Goal: Use online tool/utility

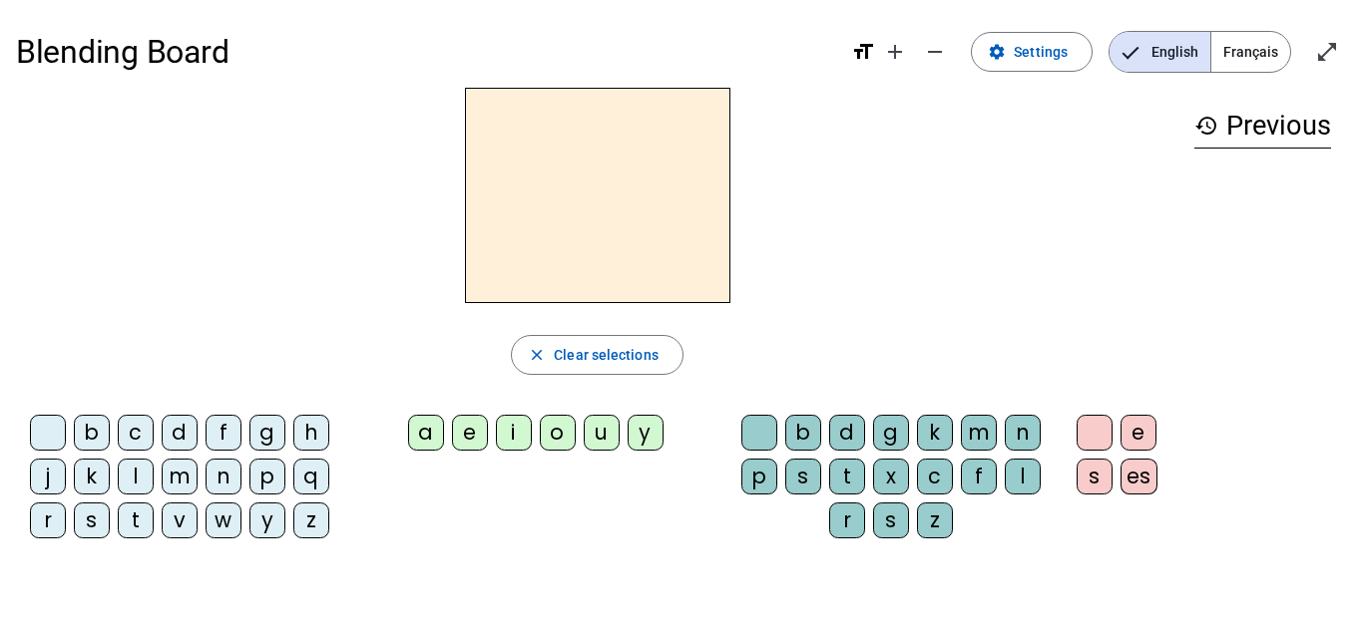
click at [131, 467] on div "l" at bounding box center [136, 477] width 36 height 36
click at [473, 428] on div "e" at bounding box center [470, 433] width 36 height 36
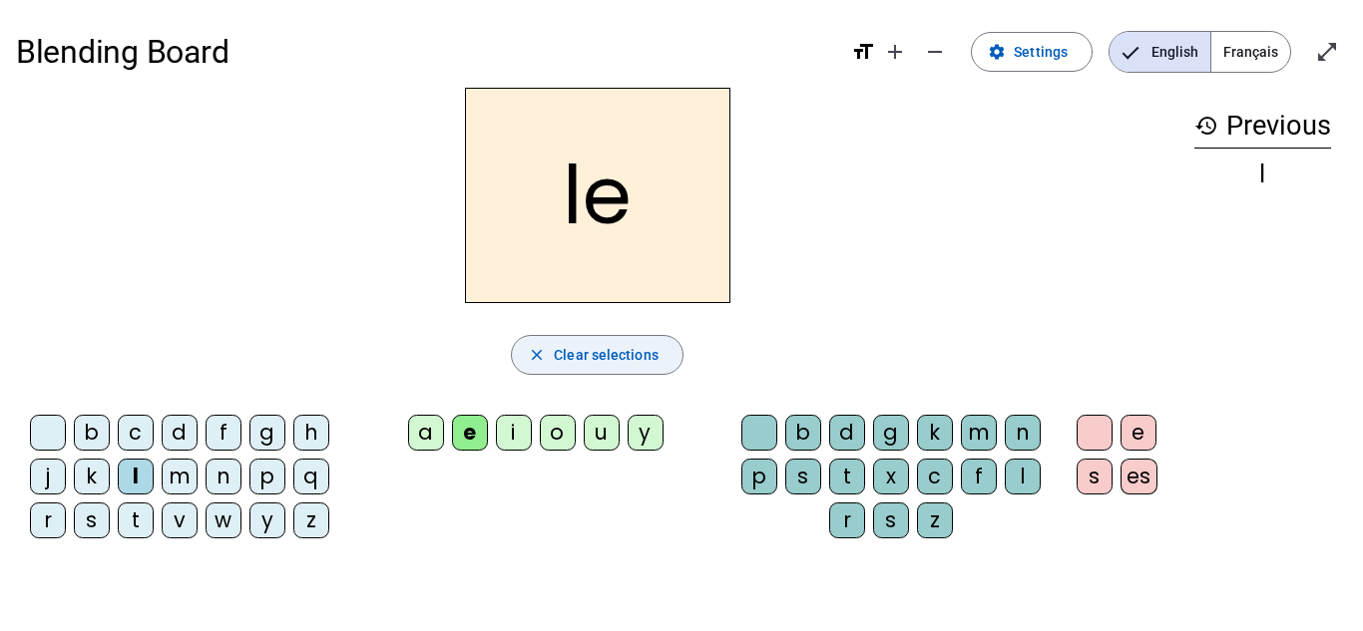
click at [604, 355] on span "Clear selections" at bounding box center [606, 355] width 105 height 24
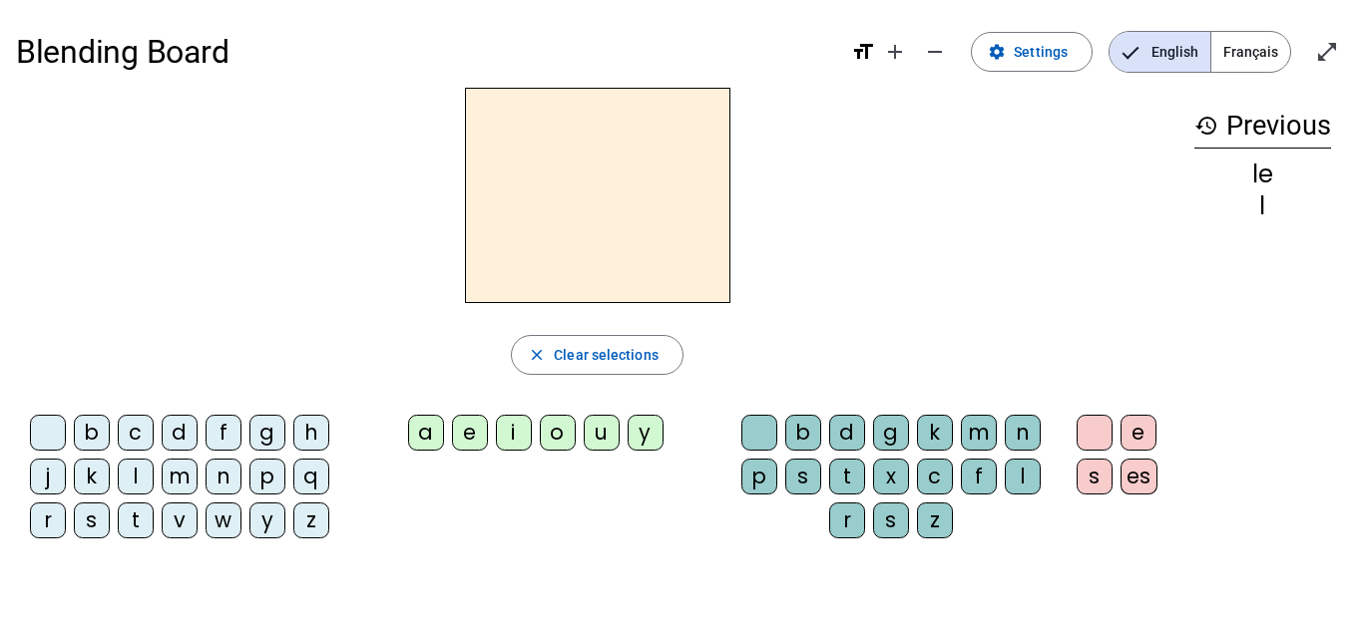
click at [137, 480] on div "l" at bounding box center [136, 477] width 36 height 36
click at [426, 427] on div "a" at bounding box center [426, 433] width 36 height 36
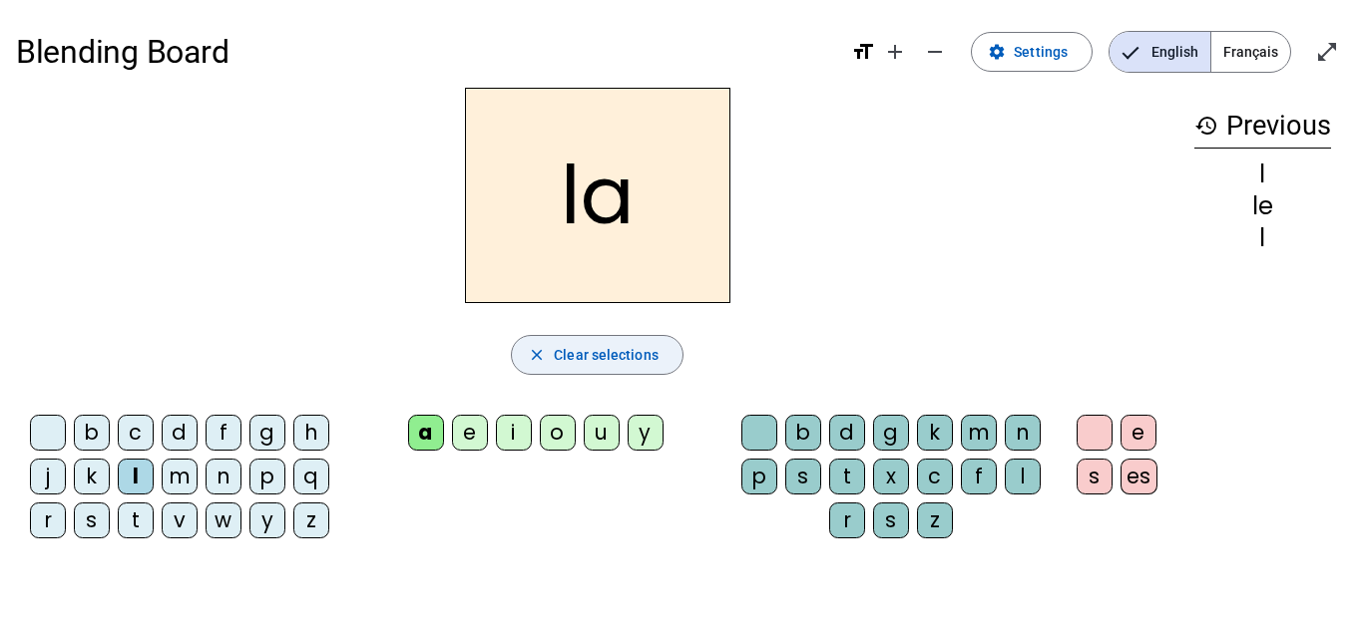
click at [560, 369] on span "button" at bounding box center [597, 355] width 171 height 48
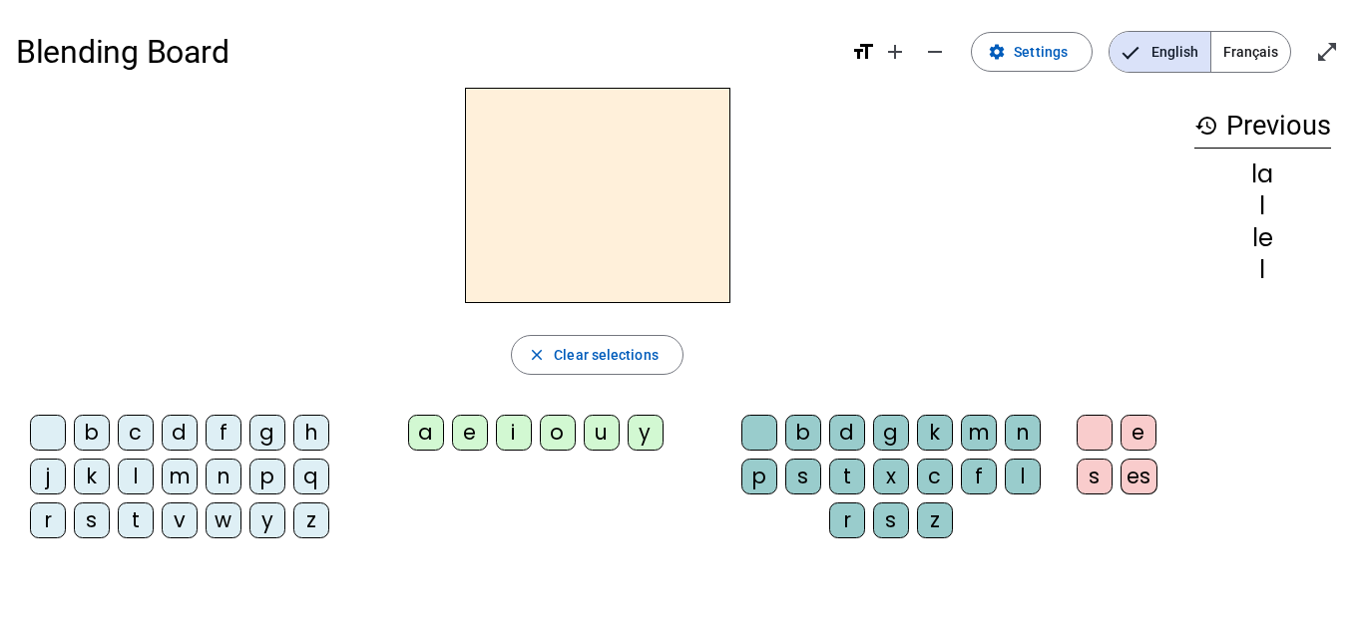
click at [136, 468] on div "l" at bounding box center [136, 477] width 36 height 36
click at [596, 434] on div "u" at bounding box center [602, 433] width 36 height 36
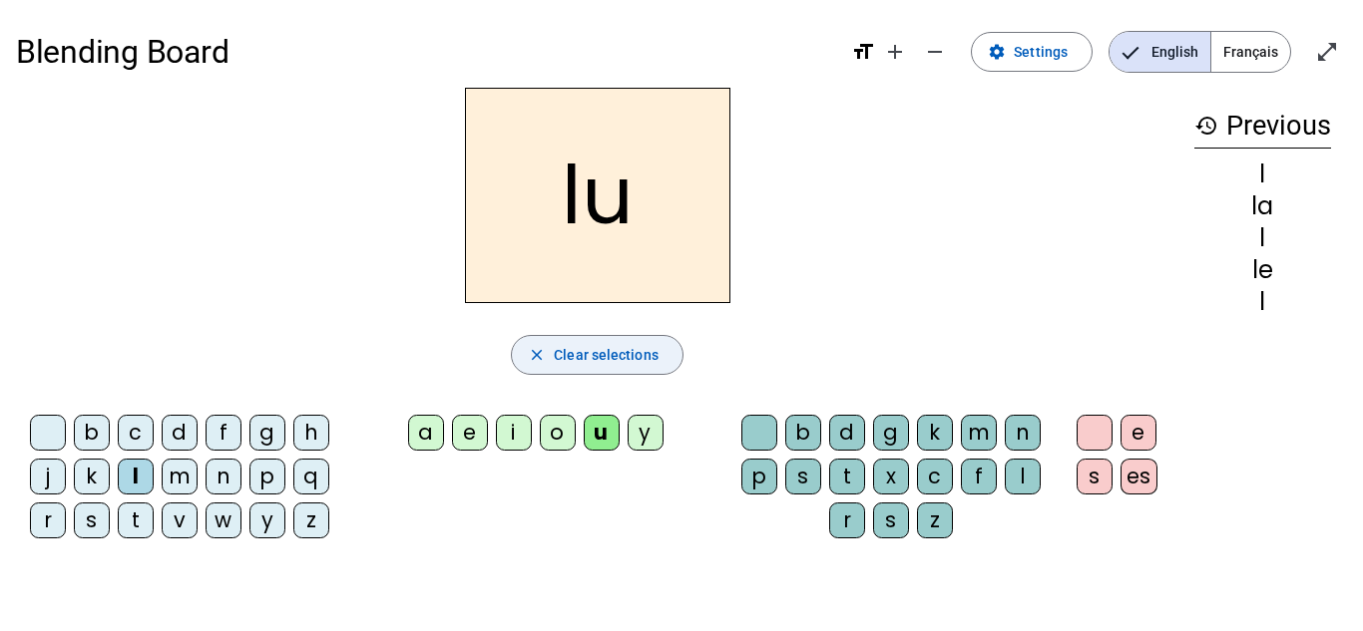
click at [595, 363] on span "Clear selections" at bounding box center [606, 355] width 105 height 24
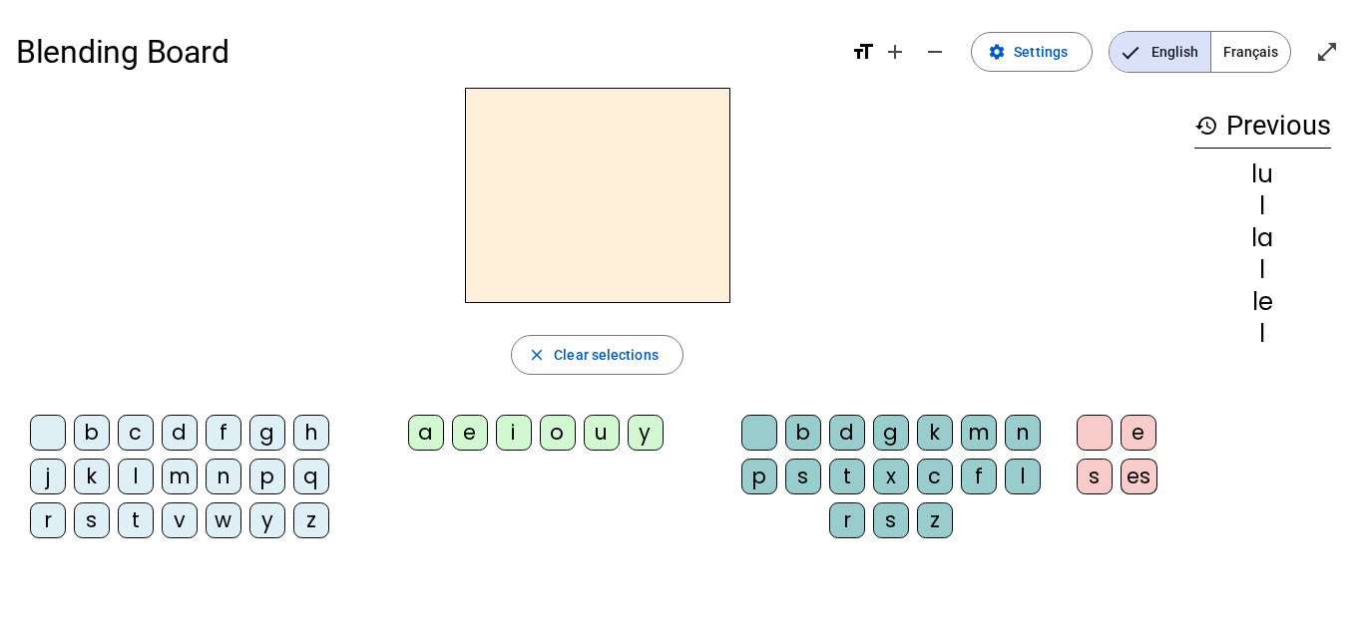
click at [138, 514] on div "t" at bounding box center [136, 521] width 36 height 36
click at [595, 432] on div "u" at bounding box center [602, 433] width 36 height 36
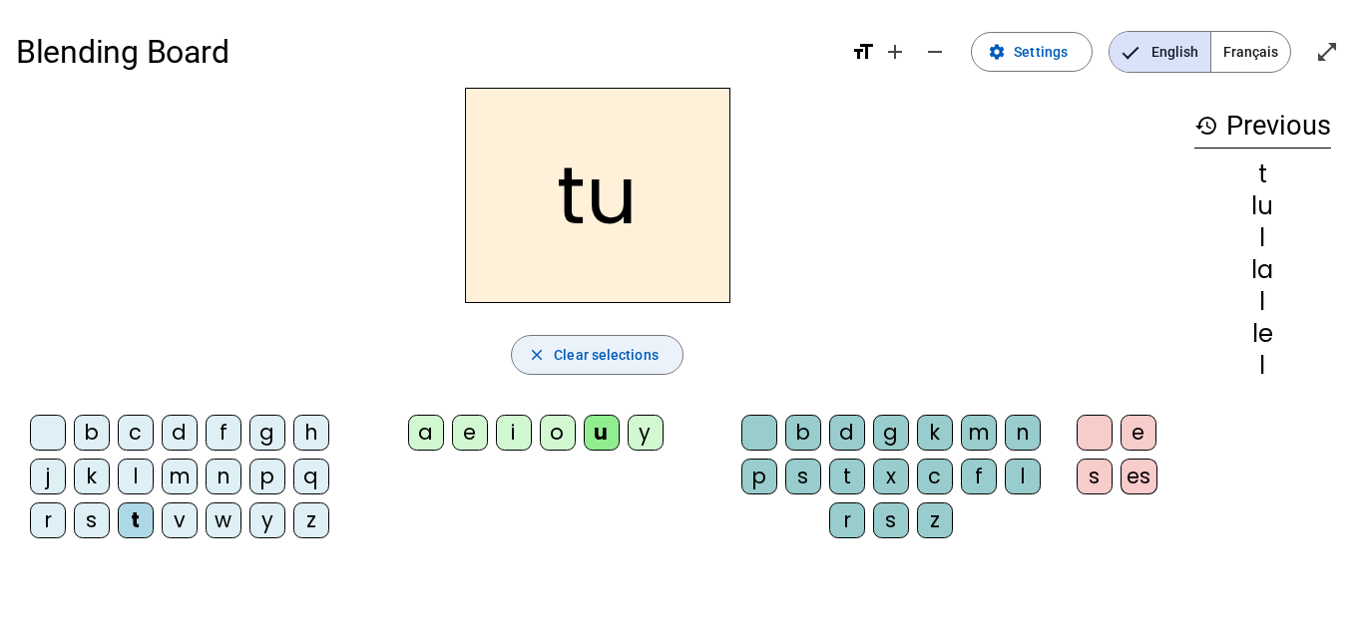
click at [585, 350] on span "Clear selections" at bounding box center [606, 355] width 105 height 24
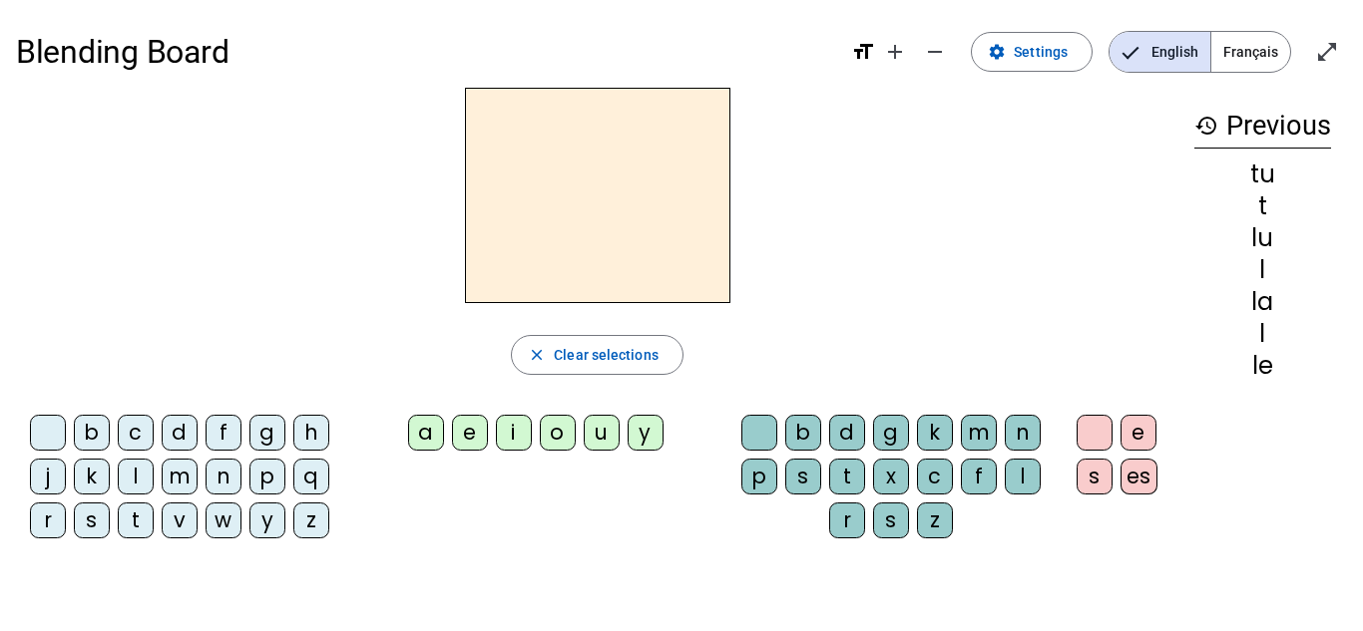
click at [140, 518] on div "t" at bounding box center [136, 521] width 36 height 36
click at [459, 432] on div "e" at bounding box center [470, 433] width 36 height 36
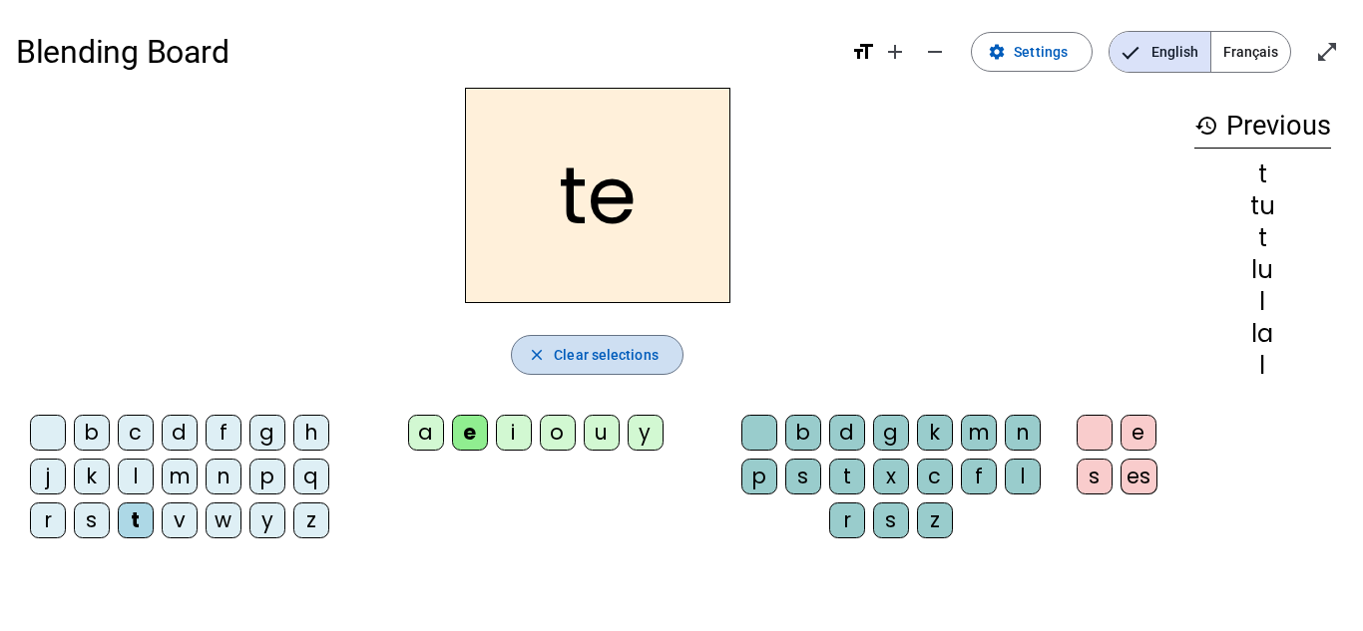
click at [601, 363] on span "Clear selections" at bounding box center [606, 355] width 105 height 24
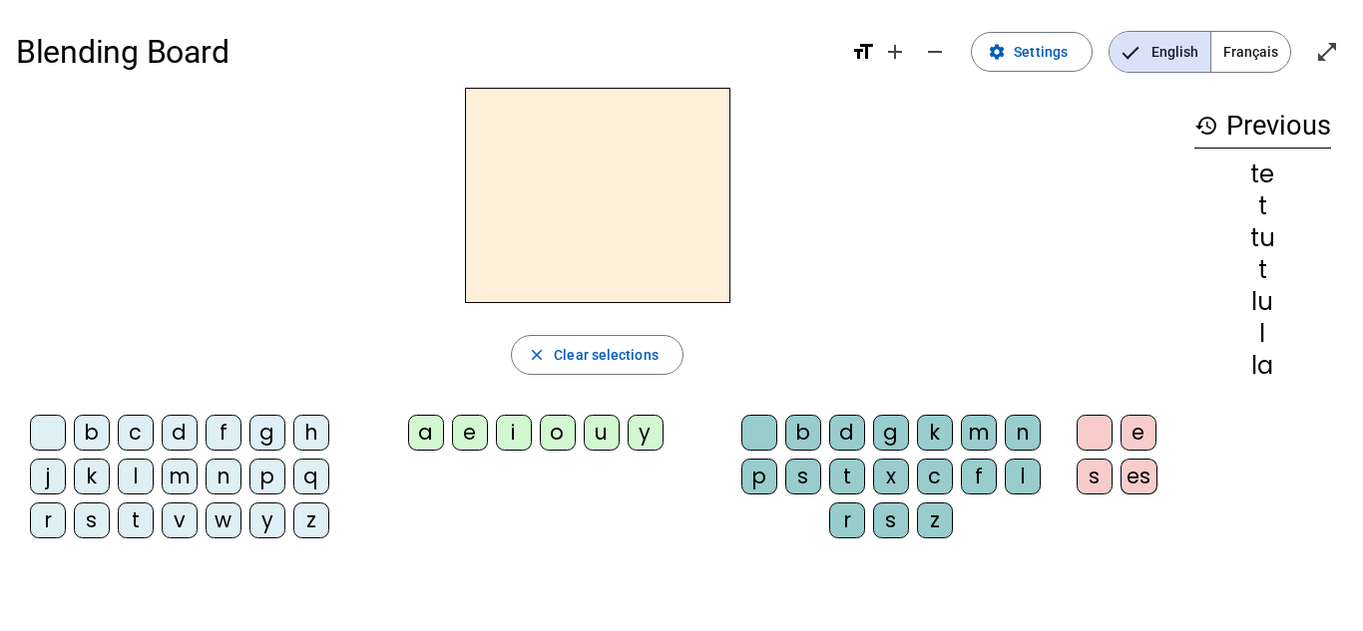
click at [141, 515] on div "t" at bounding box center [136, 521] width 36 height 36
click at [425, 426] on div "a" at bounding box center [426, 433] width 36 height 36
